Goal: Check status: Check status

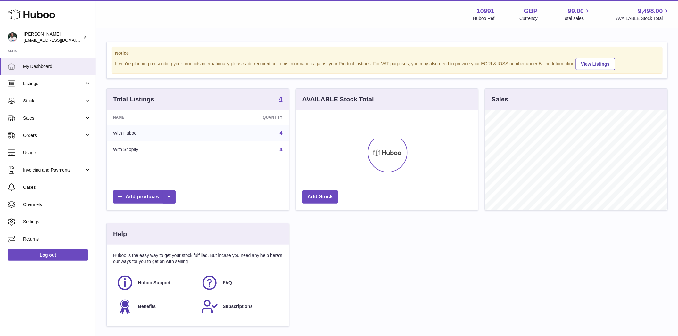
scroll to position [100, 182]
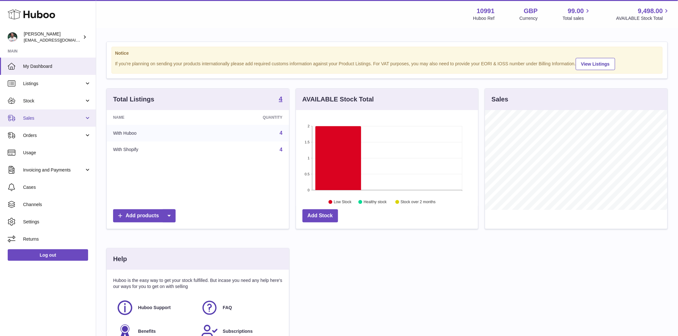
click at [33, 120] on span "Sales" at bounding box center [53, 118] width 61 height 6
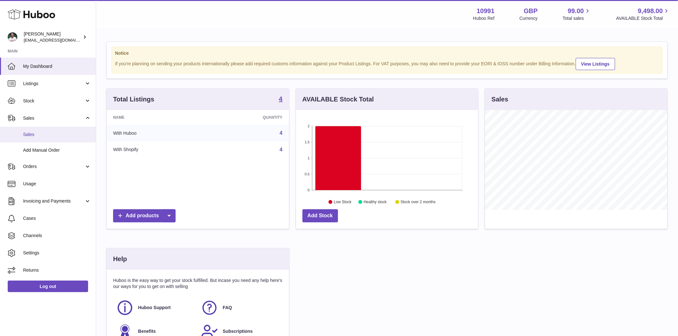
click at [38, 132] on span "Sales" at bounding box center [57, 135] width 68 height 6
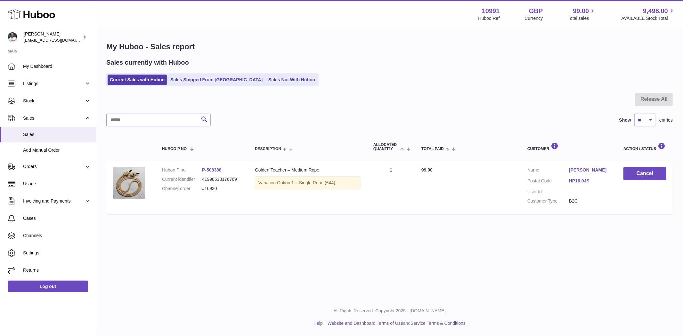
click at [202, 86] on ul "Current Sales with Huboo Sales Shipped From [GEOGRAPHIC_DATA] Sales Not With Hu…" at bounding box center [212, 79] width 212 height 13
click at [195, 80] on link "Sales Shipped From [GEOGRAPHIC_DATA]" at bounding box center [216, 80] width 97 height 11
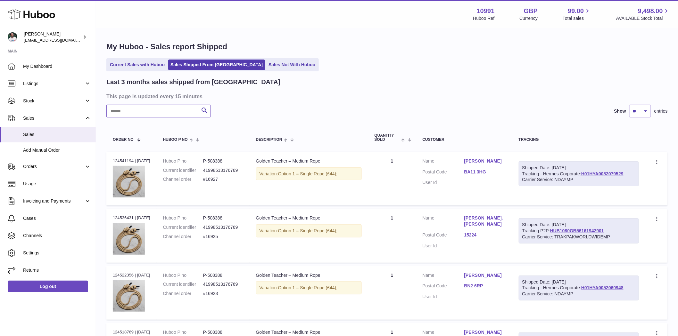
click at [141, 112] on input "text" at bounding box center [158, 111] width 104 height 13
paste input "******"
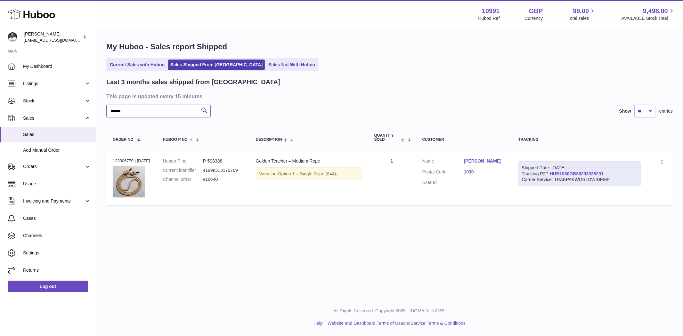
type input "******"
click at [571, 174] on link "HUB1080GB80293335201" at bounding box center [577, 173] width 54 height 5
drag, startPoint x: 133, startPoint y: 159, endPoint x: 108, endPoint y: 160, distance: 25.0
click at [108, 160] on td "Order no 123306770 | 22nd Aug" at bounding box center [131, 179] width 50 height 54
copy div "123306770"
